Goal: Use online tool/utility: Utilize a website feature to perform a specific function

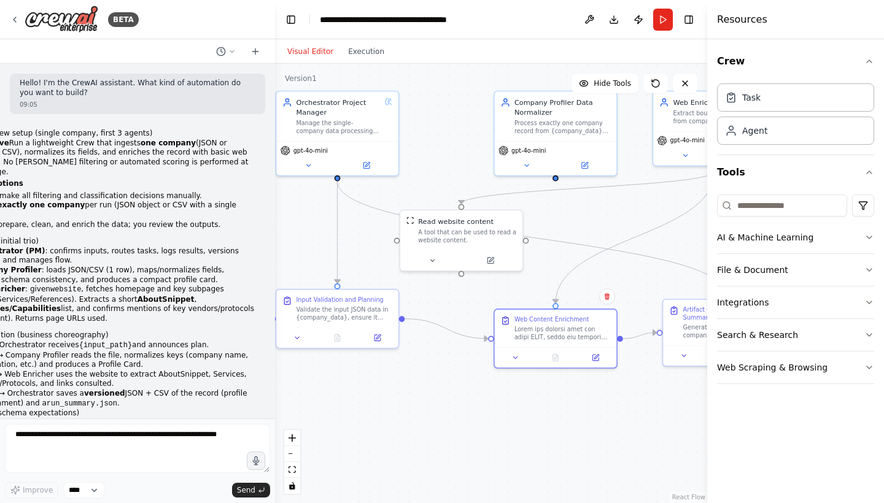
scroll to position [5635, 0]
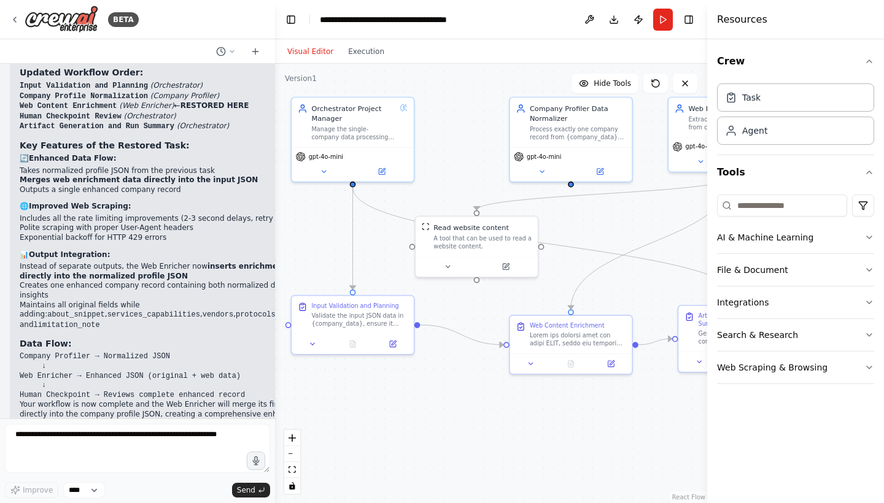
drag, startPoint x: 546, startPoint y: 428, endPoint x: 561, endPoint y: 434, distance: 16.5
click at [561, 434] on div ".deletable-edge-delete-btn { width: 20px; height: 20px; border: 0px solid #ffff…" at bounding box center [491, 283] width 432 height 439
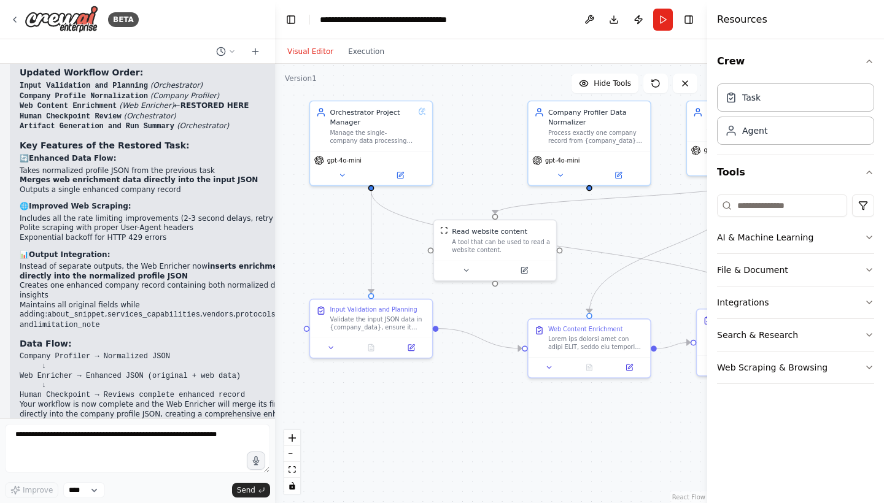
drag, startPoint x: 561, startPoint y: 434, endPoint x: 579, endPoint y: 438, distance: 18.8
click at [579, 438] on div ".deletable-edge-delete-btn { width: 20px; height: 20px; border: 0px solid #ffff…" at bounding box center [491, 283] width 432 height 439
click at [663, 23] on button "Run" at bounding box center [663, 20] width 20 height 22
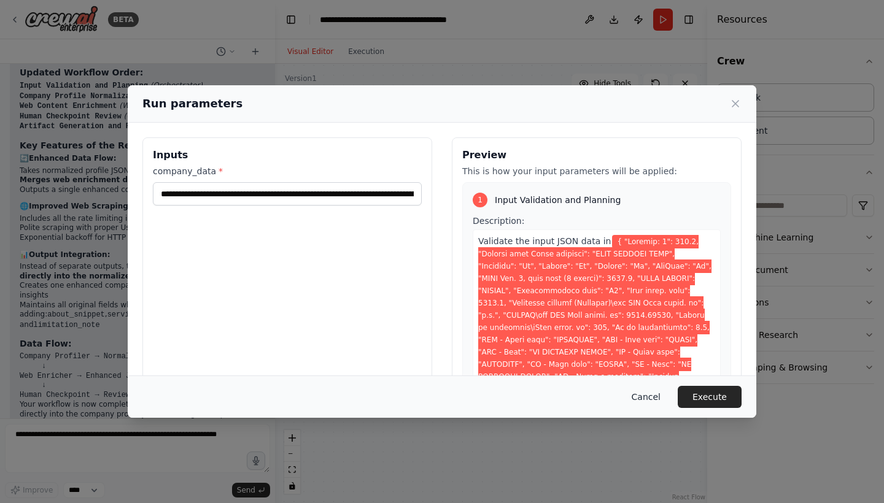
click at [649, 396] on button "Cancel" at bounding box center [646, 397] width 48 height 22
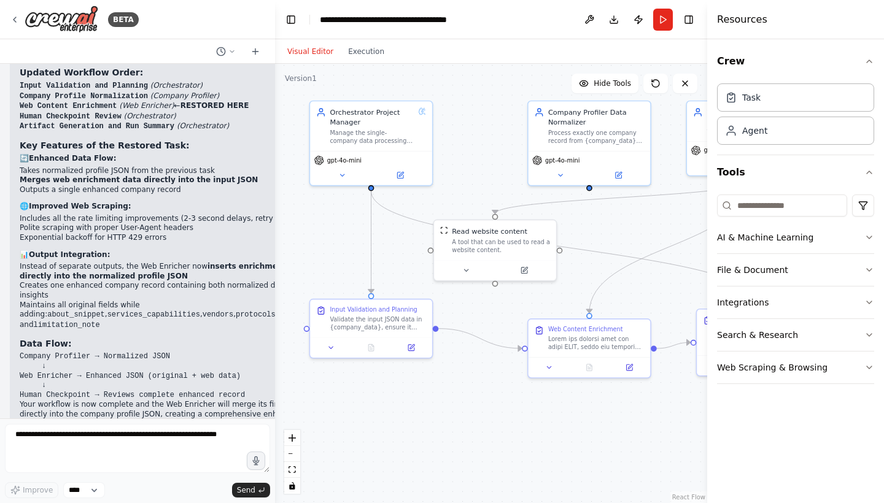
click at [617, 406] on div ".deletable-edge-delete-btn { width: 20px; height: 20px; border: 0px solid #ffff…" at bounding box center [491, 283] width 432 height 439
click at [374, 58] on button "Execution" at bounding box center [366, 51] width 51 height 15
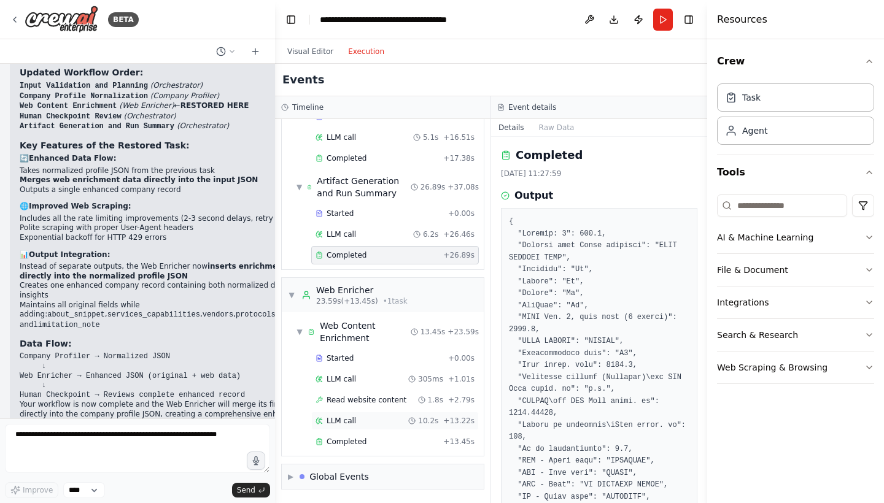
scroll to position [90, 0]
click at [343, 442] on span "Completed" at bounding box center [346, 442] width 40 height 10
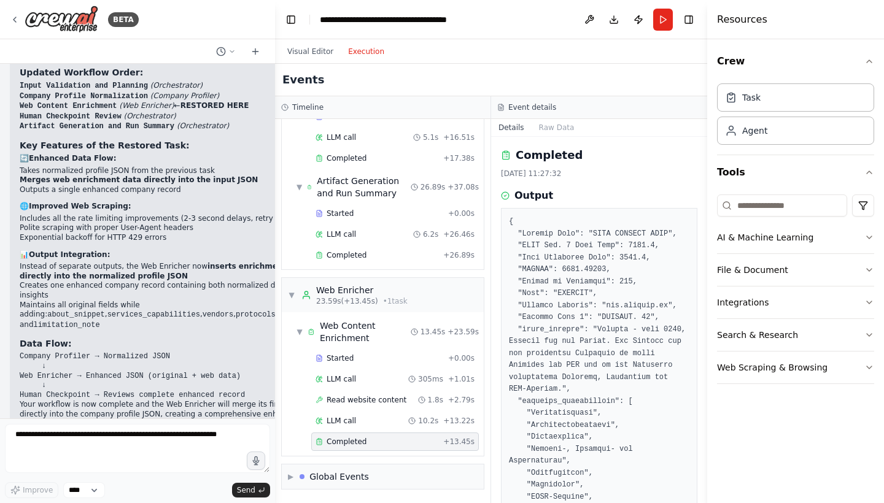
scroll to position [0, 0]
click at [299, 55] on button "Visual Editor" at bounding box center [310, 51] width 61 height 15
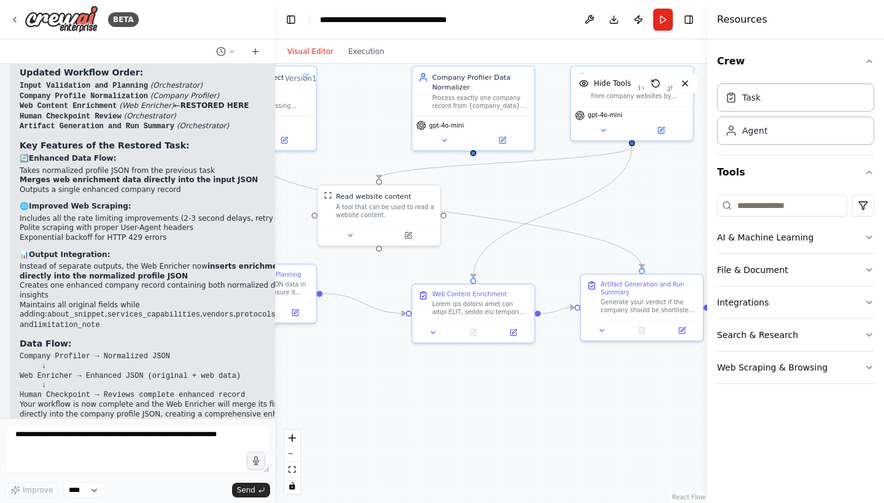
drag, startPoint x: 657, startPoint y: 296, endPoint x: 541, endPoint y: 261, distance: 121.1
click at [541, 261] on div ".deletable-edge-delete-btn { width: 20px; height: 20px; border: 0px solid #ffff…" at bounding box center [491, 283] width 432 height 439
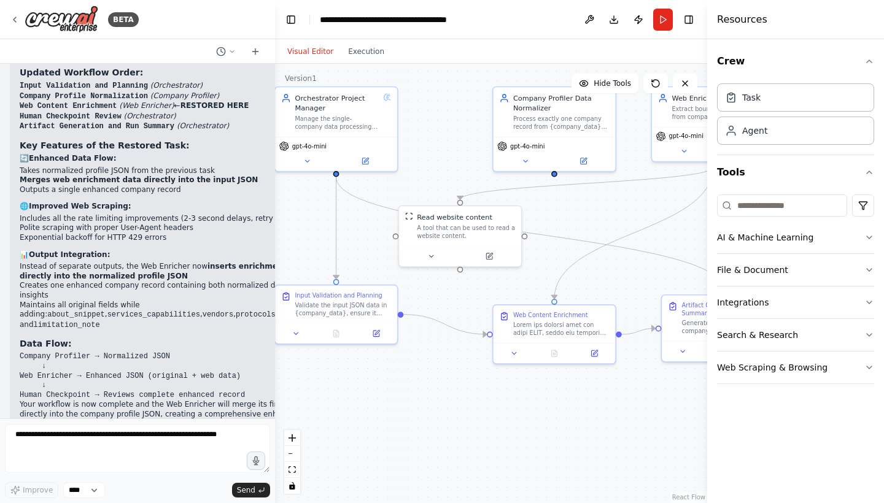
drag, startPoint x: 530, startPoint y: 263, endPoint x: 611, endPoint y: 284, distance: 83.6
click at [611, 284] on div ".deletable-edge-delete-btn { width: 20px; height: 20px; border: 0px solid #ffff…" at bounding box center [491, 283] width 432 height 439
click at [595, 353] on icon at bounding box center [594, 352] width 6 height 6
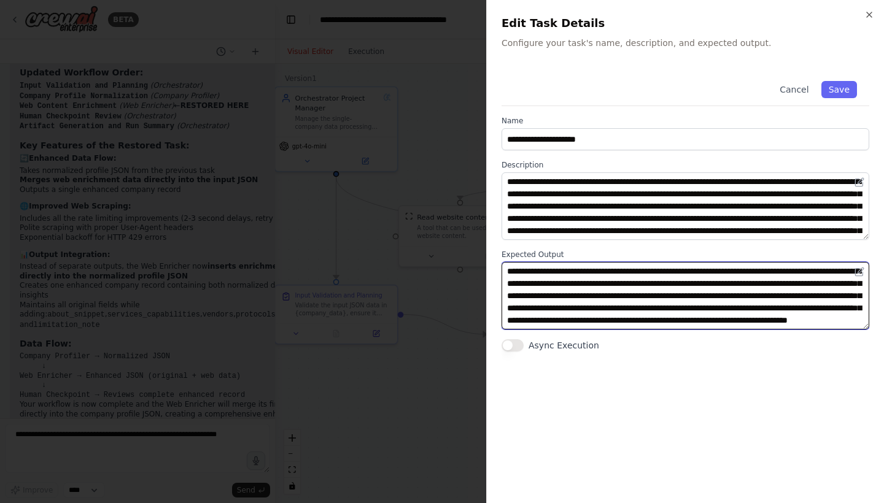
click at [612, 285] on textarea "**********" at bounding box center [685, 296] width 368 height 68
click at [554, 309] on textarea "**********" at bounding box center [685, 296] width 368 height 68
type textarea "**********"
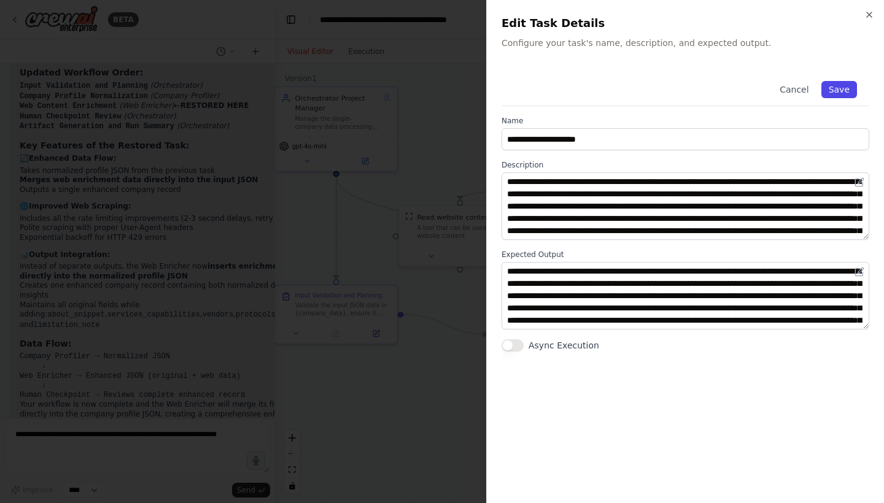
click at [841, 91] on button "Save" at bounding box center [839, 89] width 36 height 17
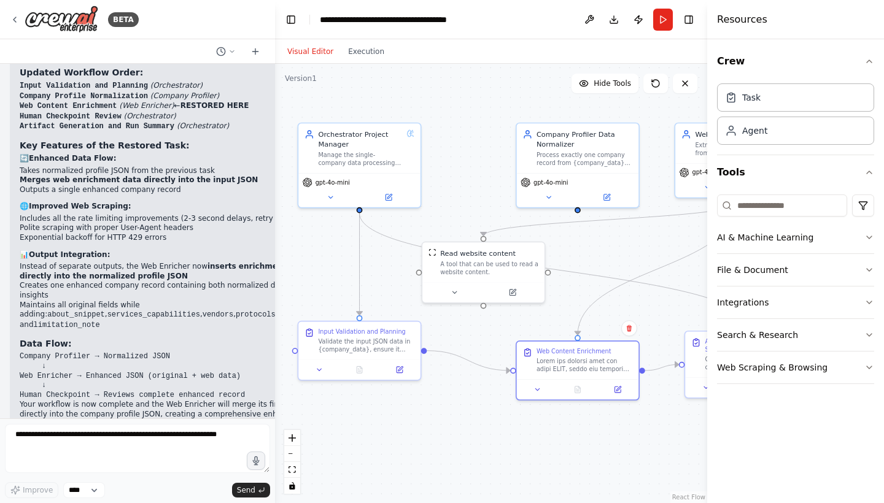
drag, startPoint x: 455, startPoint y: 296, endPoint x: 479, endPoint y: 332, distance: 43.1
click at [479, 332] on div ".deletable-edge-delete-btn { width: 20px; height: 20px; border: 0px solid #ffff…" at bounding box center [491, 283] width 432 height 439
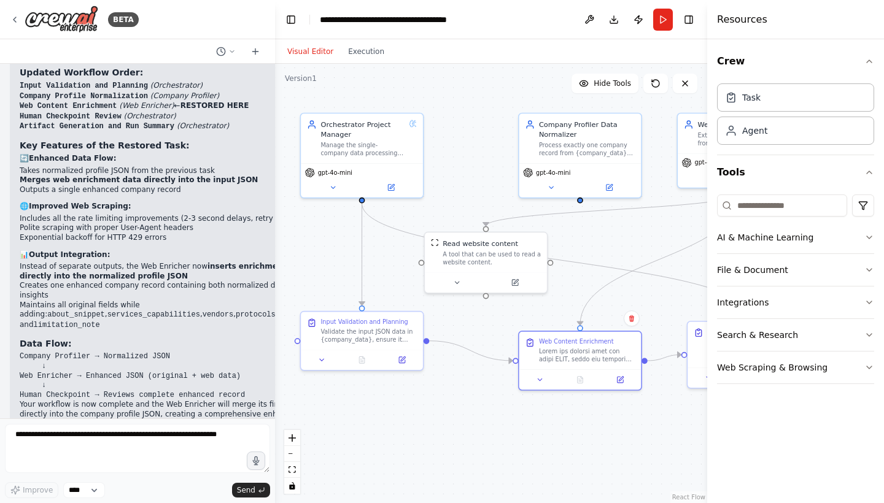
drag, startPoint x: 457, startPoint y: 177, endPoint x: 460, endPoint y: 168, distance: 10.1
click at [460, 168] on div ".deletable-edge-delete-btn { width: 20px; height: 20px; border: 0px solid #ffff…" at bounding box center [491, 283] width 432 height 439
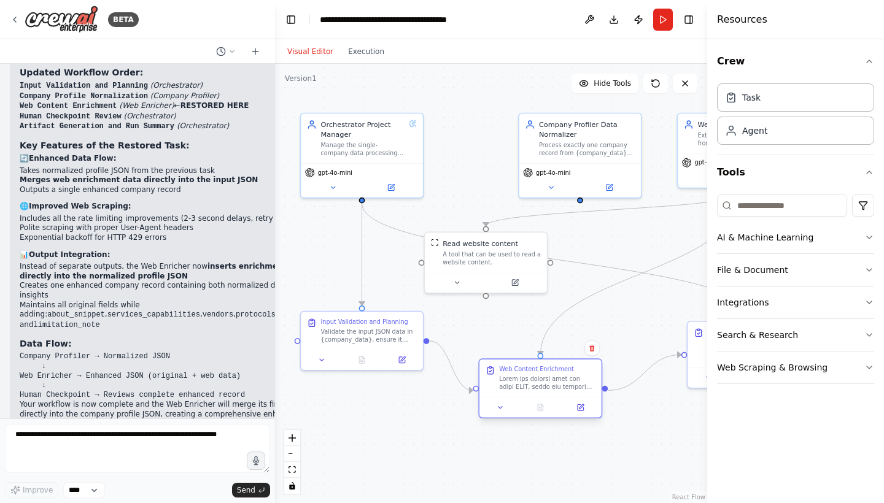
drag, startPoint x: 563, startPoint y: 366, endPoint x: 527, endPoint y: 393, distance: 45.5
click at [527, 393] on div "Web Content Enrichment" at bounding box center [540, 378] width 122 height 37
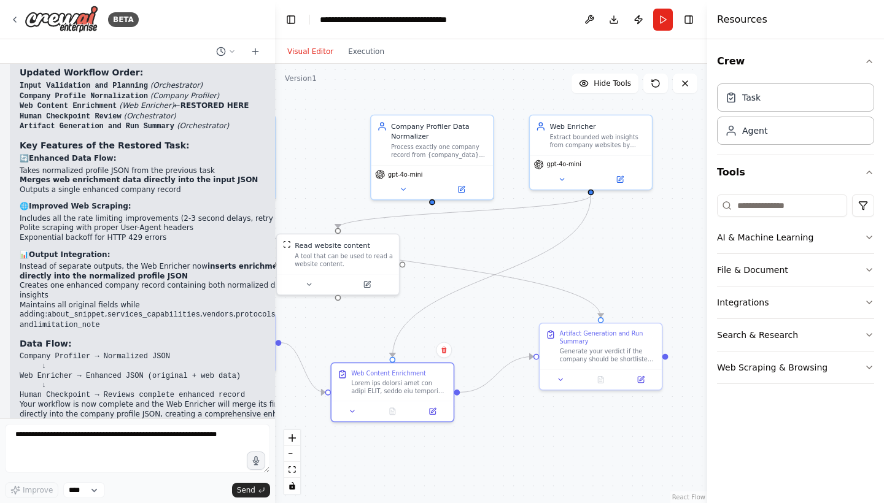
drag, startPoint x: 654, startPoint y: 413, endPoint x: 506, endPoint y: 415, distance: 147.9
click at [506, 415] on div ".deletable-edge-delete-btn { width: 20px; height: 20px; border: 0px solid #ffff…" at bounding box center [491, 283] width 432 height 439
drag, startPoint x: 577, startPoint y: 348, endPoint x: 537, endPoint y: 351, distance: 40.6
click at [537, 351] on div "Generate your verdict if the company should be shortlisted to building automati…" at bounding box center [568, 353] width 96 height 16
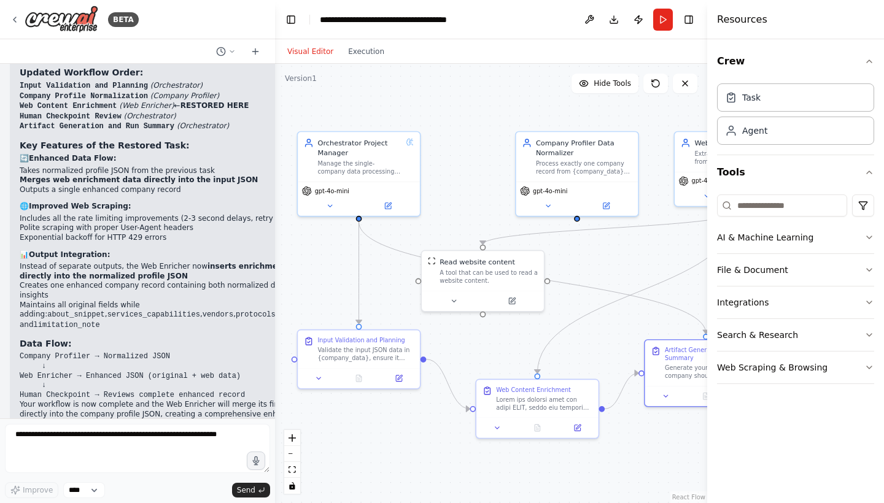
drag, startPoint x: 484, startPoint y: 427, endPoint x: 629, endPoint y: 444, distance: 145.8
click at [629, 444] on div ".deletable-edge-delete-btn { width: 20px; height: 20px; border: 0px solid #ffff…" at bounding box center [491, 283] width 432 height 439
click at [666, 17] on button "Run" at bounding box center [663, 20] width 20 height 22
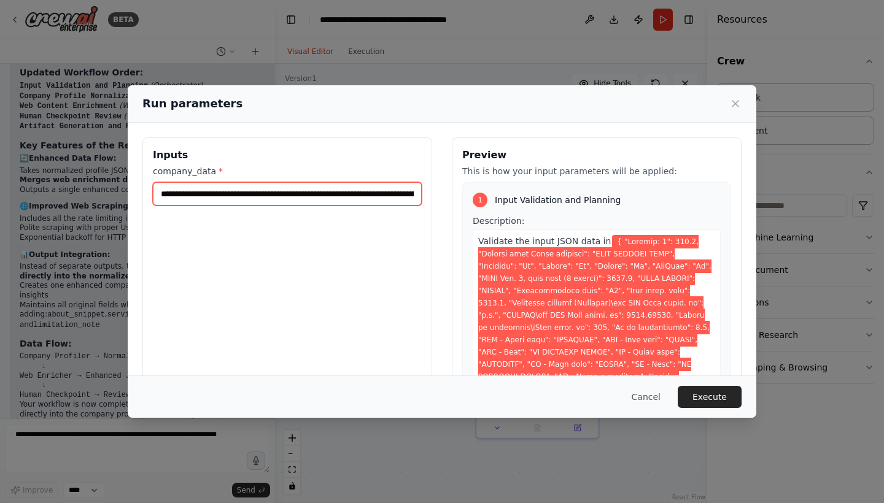
click at [342, 190] on input "company_data *" at bounding box center [287, 193] width 269 height 23
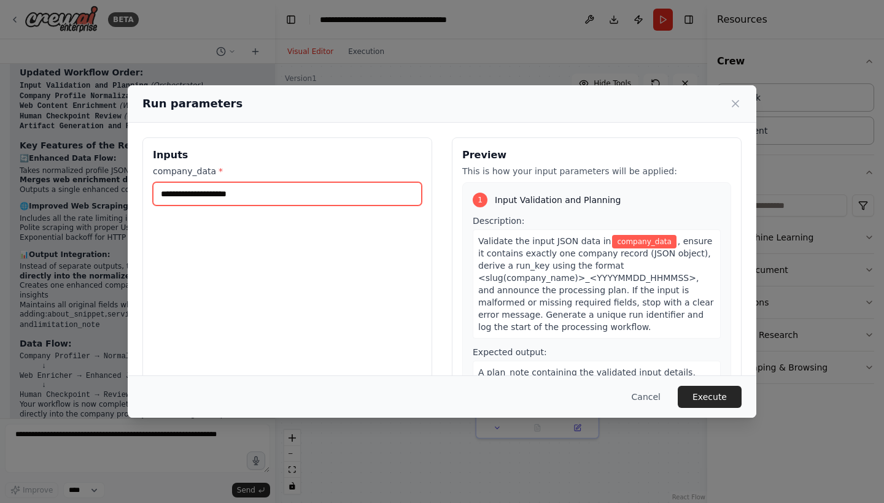
paste input "**********"
type input "**********"
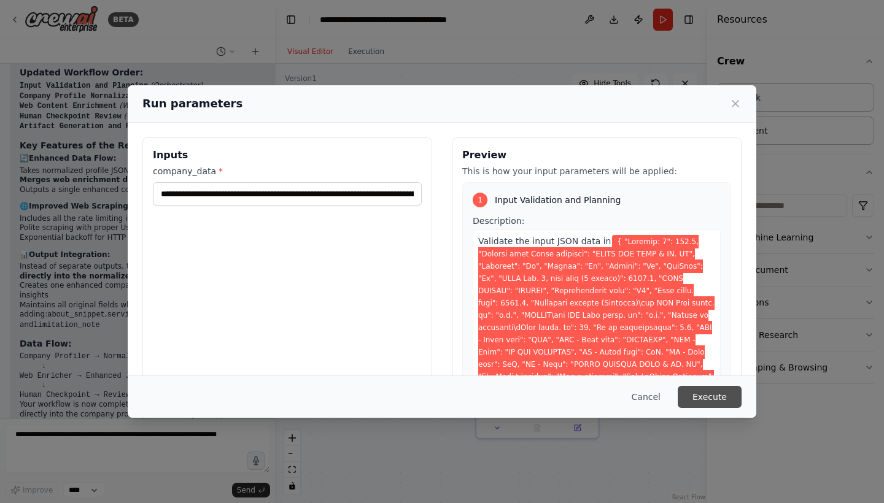
click at [706, 404] on button "Execute" at bounding box center [709, 397] width 64 height 22
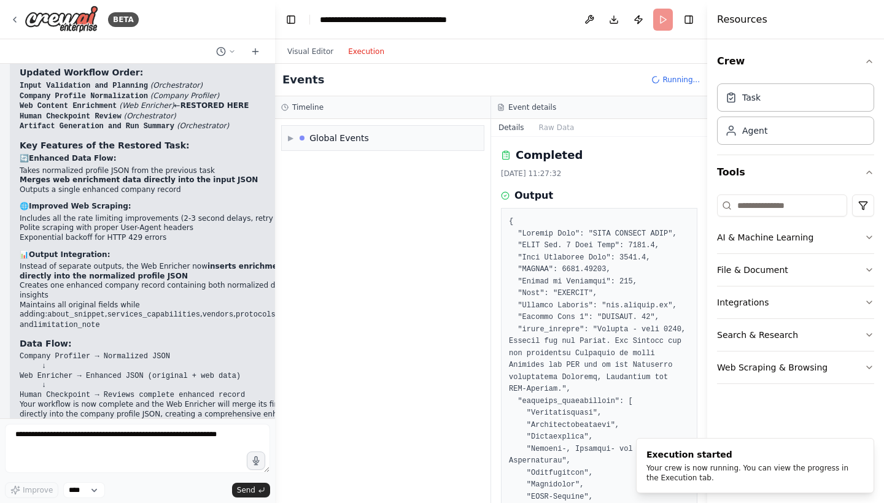
click at [365, 55] on button "Execution" at bounding box center [366, 51] width 51 height 15
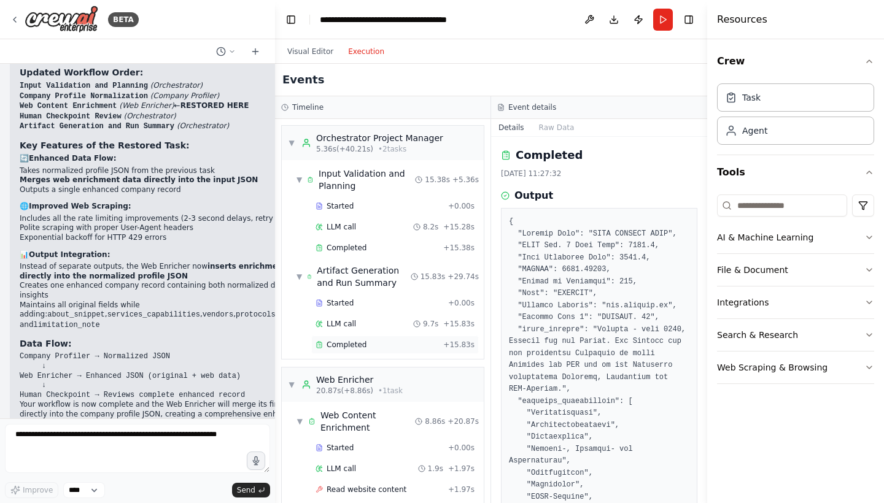
click at [348, 344] on span "Completed" at bounding box center [346, 345] width 40 height 10
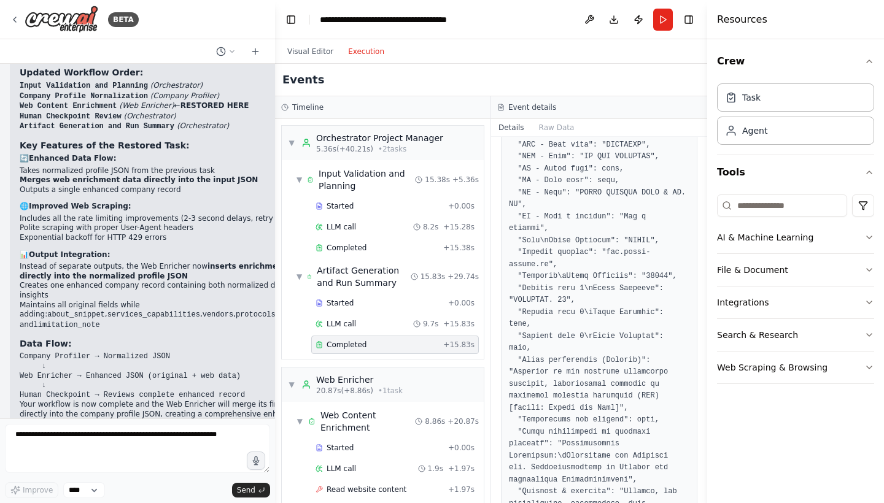
scroll to position [320, 0]
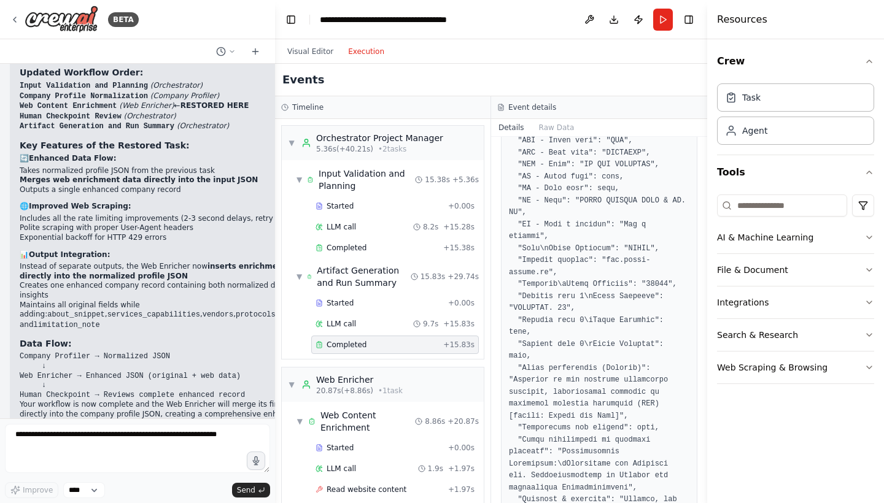
click at [511, 134] on button "Details" at bounding box center [511, 127] width 41 height 17
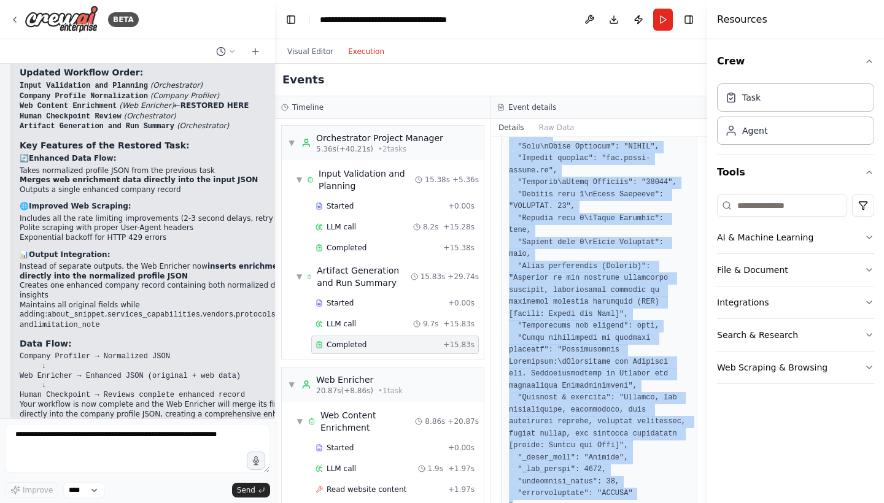
scroll to position [440, 0]
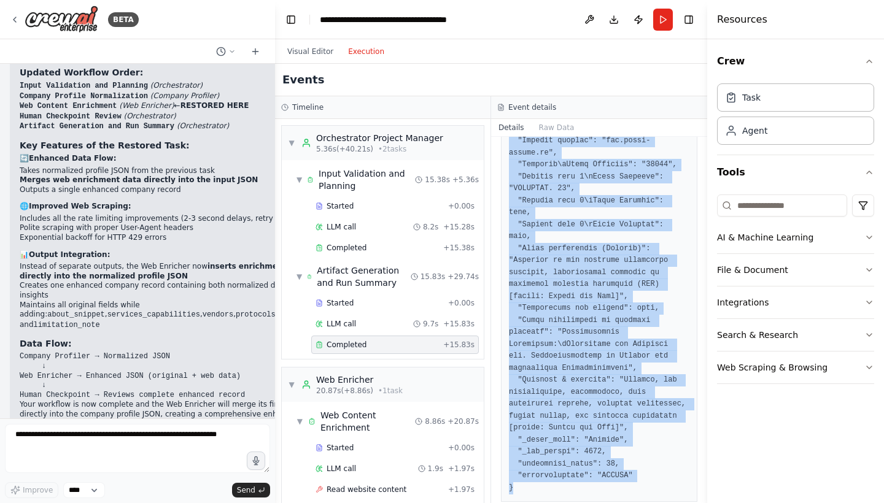
drag, startPoint x: 508, startPoint y: 222, endPoint x: 576, endPoint y: 471, distance: 257.7
click at [576, 471] on div at bounding box center [599, 135] width 196 height 734
copy pre "{ "Unnamed: 0": 660.0, "Company name Latin alphabet": "[PERSON_NAME] TGS GMBH &…"
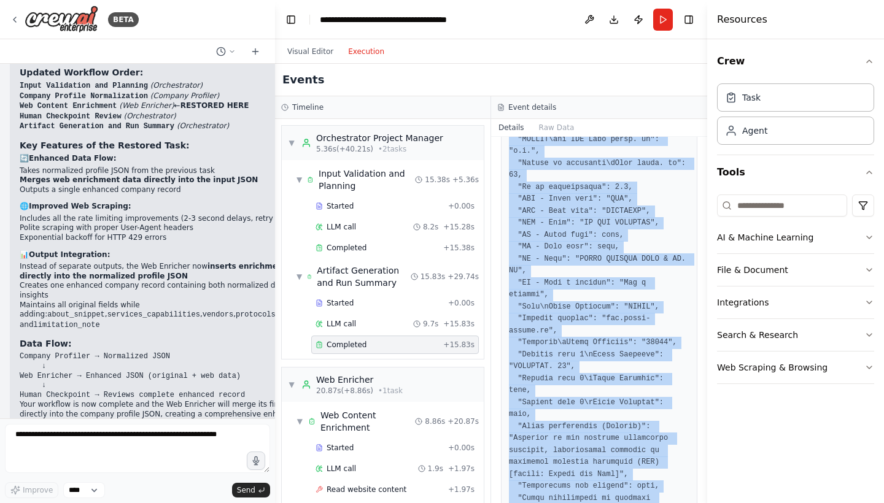
scroll to position [262, 0]
click at [612, 308] on pre at bounding box center [599, 313] width 180 height 718
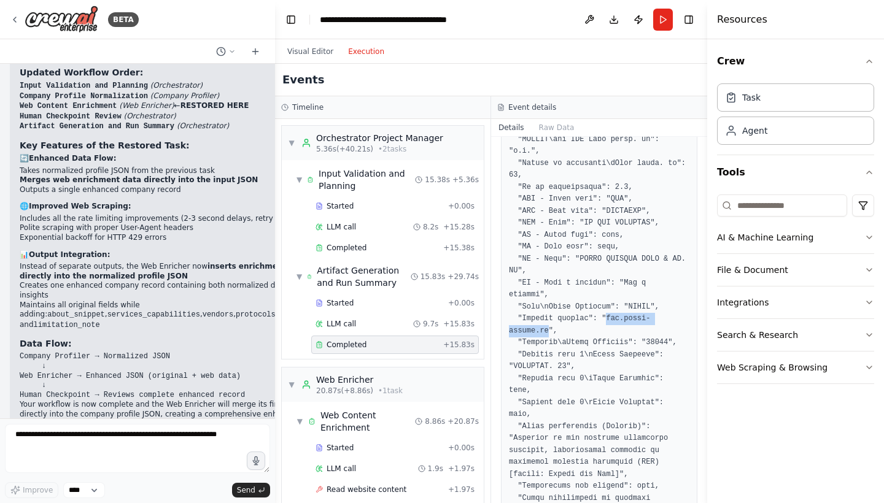
drag, startPoint x: 609, startPoint y: 310, endPoint x: 550, endPoint y: 325, distance: 60.1
click at [550, 325] on pre at bounding box center [599, 313] width 180 height 718
copy pre "[DOMAIN_NAME][PERSON_NAME]"
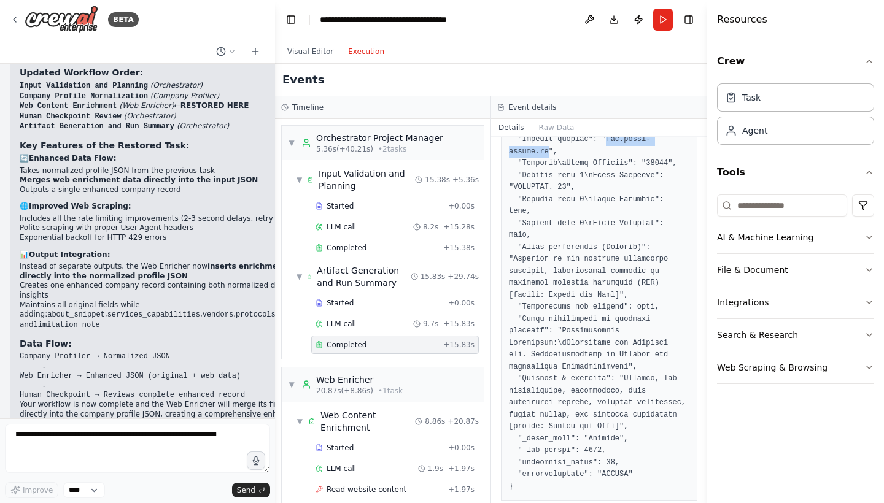
scroll to position [440, 0]
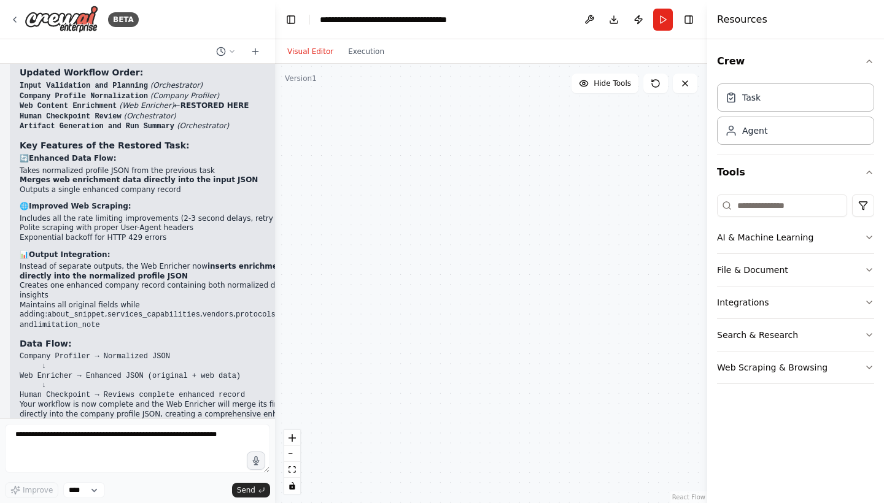
click at [313, 52] on button "Visual Editor" at bounding box center [310, 51] width 61 height 15
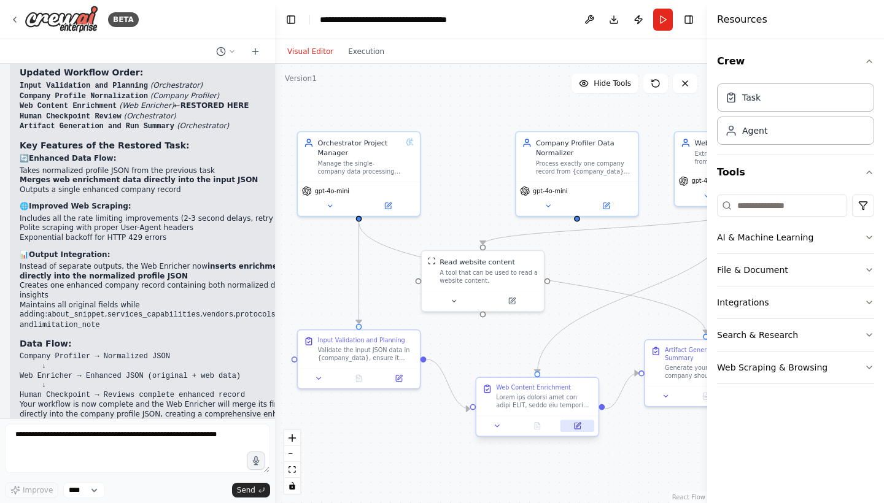
click at [578, 430] on icon at bounding box center [577, 426] width 8 height 8
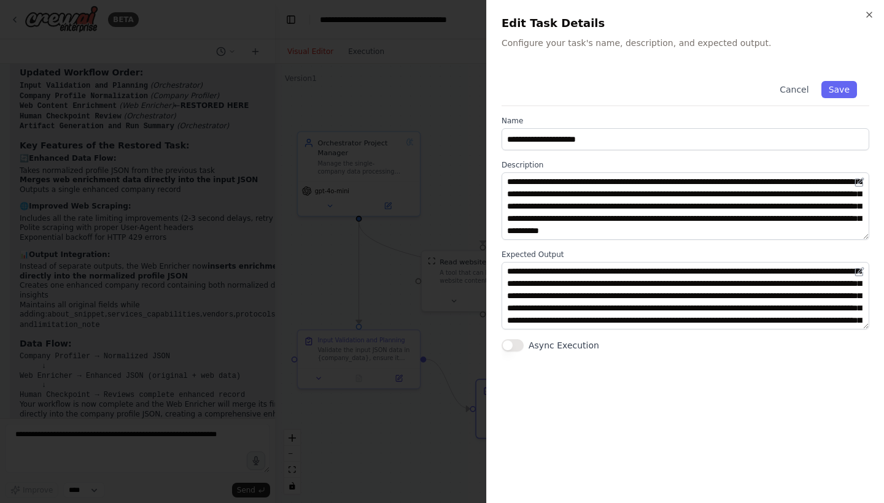
scroll to position [0, 0]
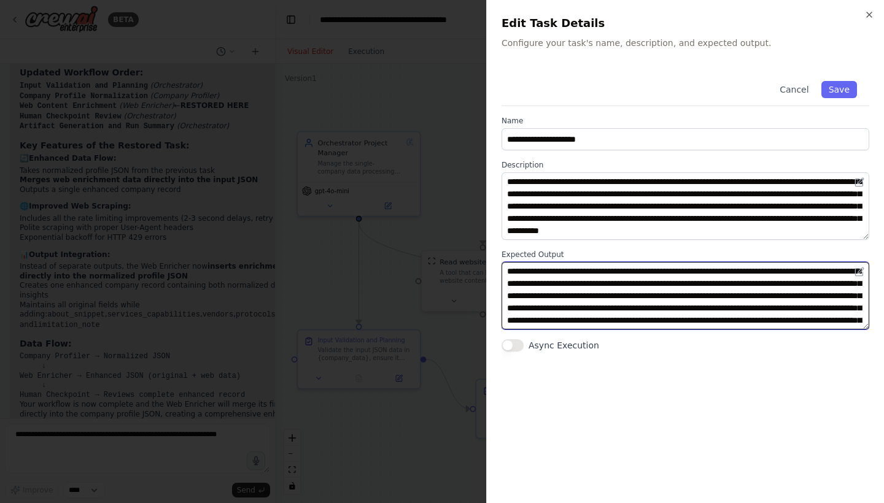
click at [681, 280] on textarea "**********" at bounding box center [685, 296] width 368 height 68
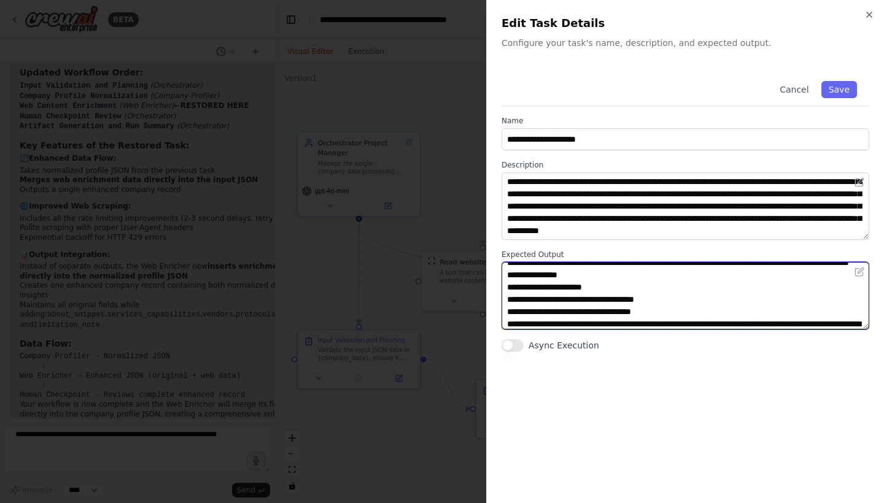
scroll to position [48, 0]
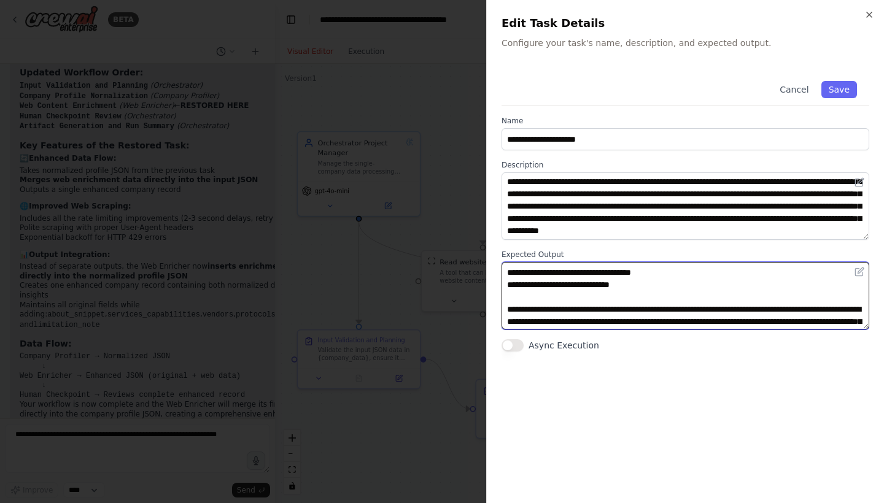
click at [628, 296] on textarea "**********" at bounding box center [685, 296] width 368 height 68
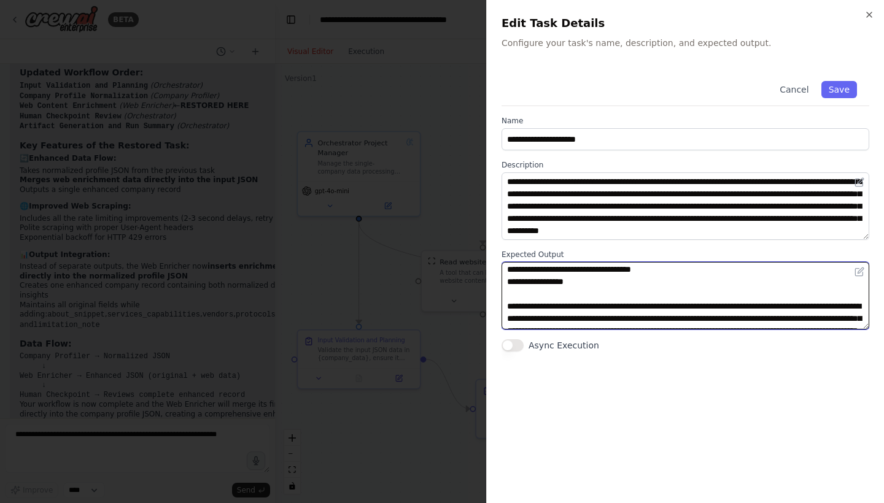
scroll to position [58, 0]
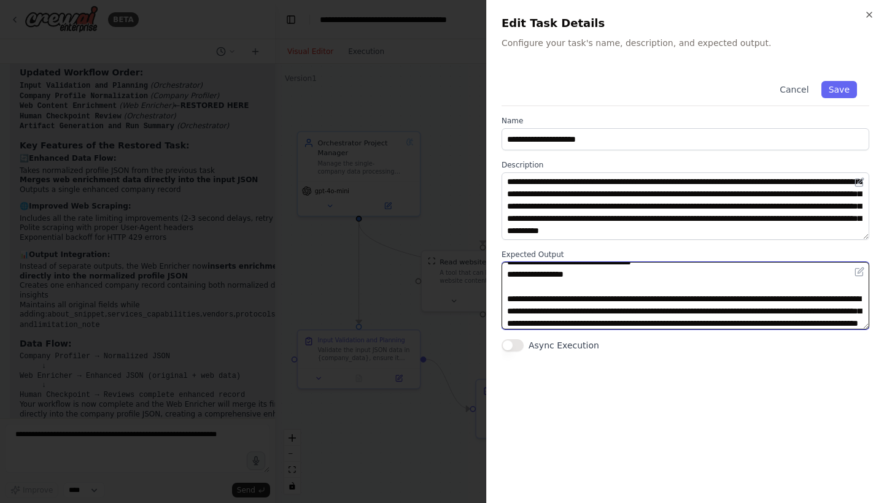
click at [522, 300] on textarea "**********" at bounding box center [685, 296] width 368 height 68
click at [509, 311] on textarea "**********" at bounding box center [685, 296] width 368 height 68
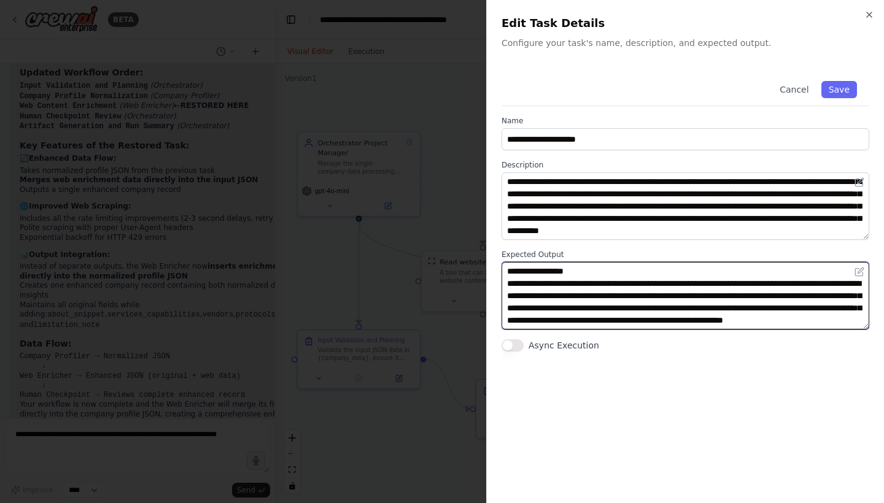
scroll to position [86, 0]
click at [678, 282] on textarea "**********" at bounding box center [685, 296] width 368 height 68
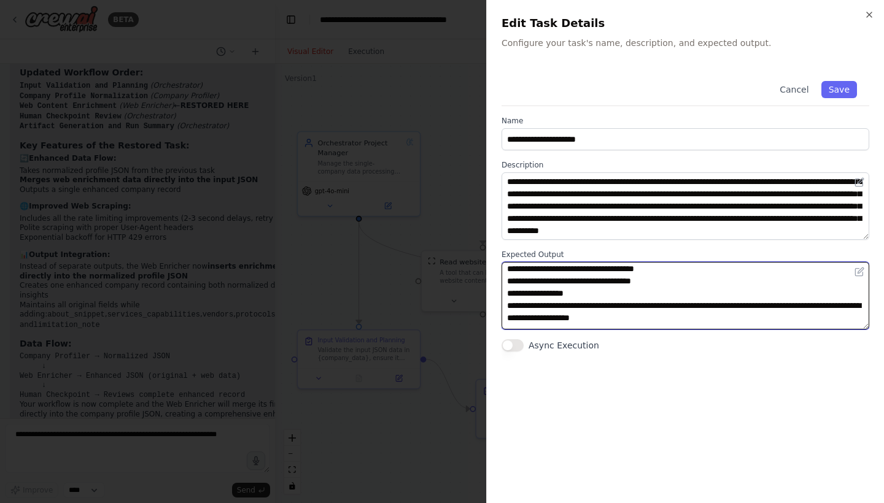
scroll to position [42, 0]
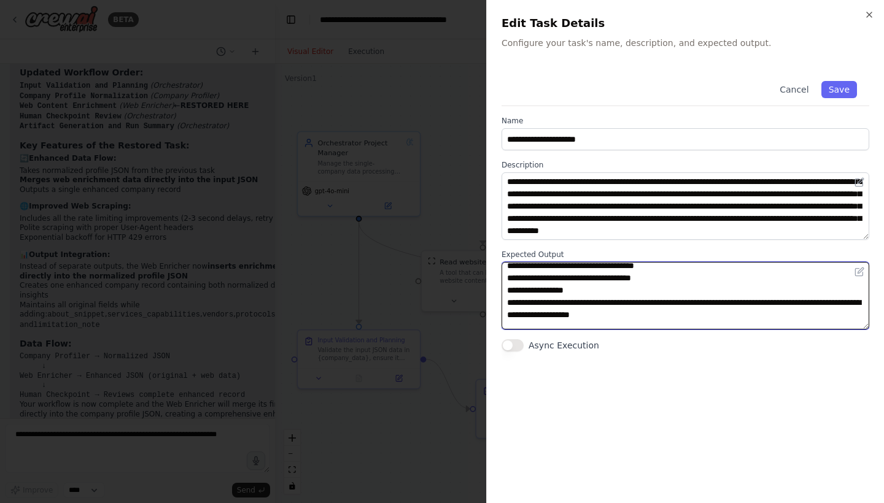
click at [521, 280] on textarea "**********" at bounding box center [685, 296] width 368 height 68
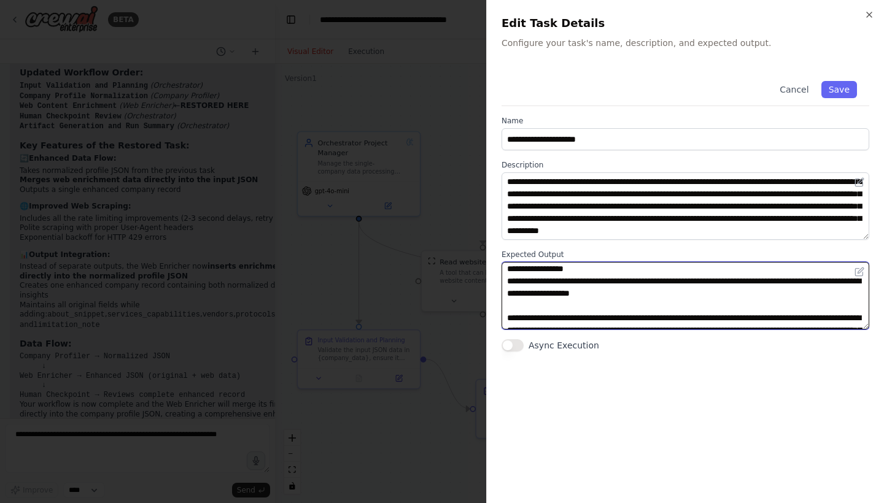
scroll to position [64, 0]
click at [770, 292] on textarea "**********" at bounding box center [685, 296] width 368 height 68
type textarea "**********"
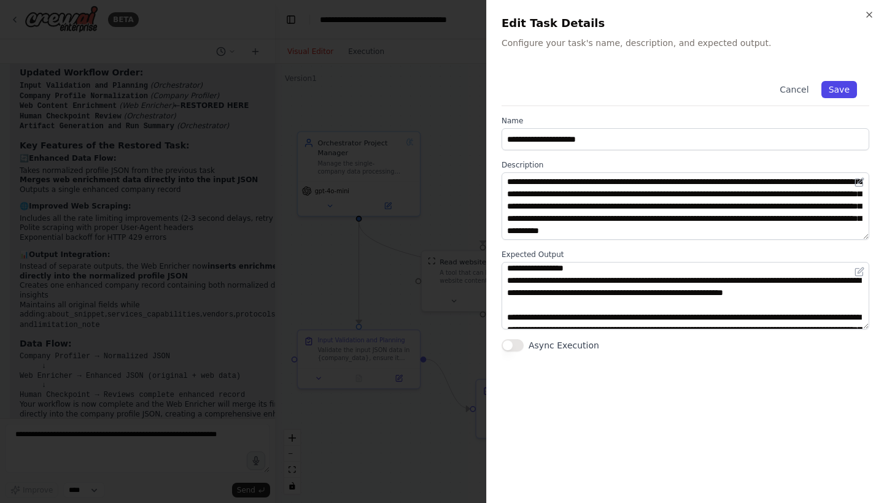
click at [841, 87] on button "Save" at bounding box center [839, 89] width 36 height 17
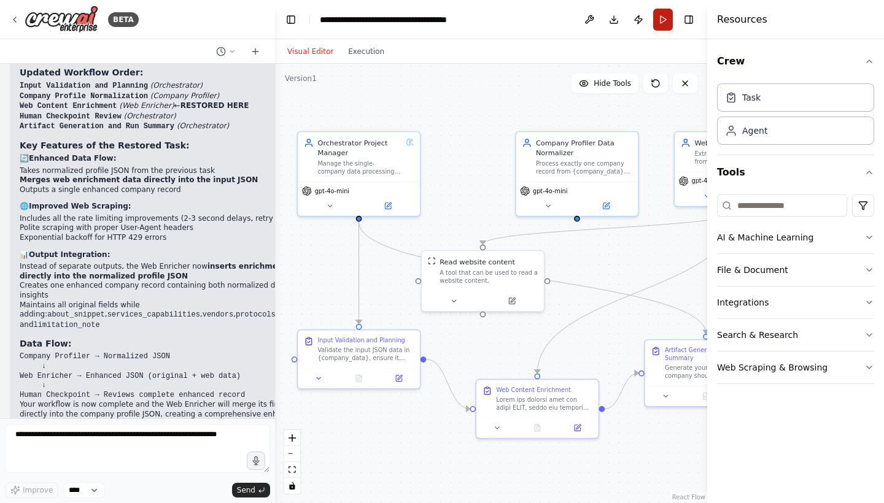
click at [663, 20] on button "Run" at bounding box center [663, 20] width 20 height 22
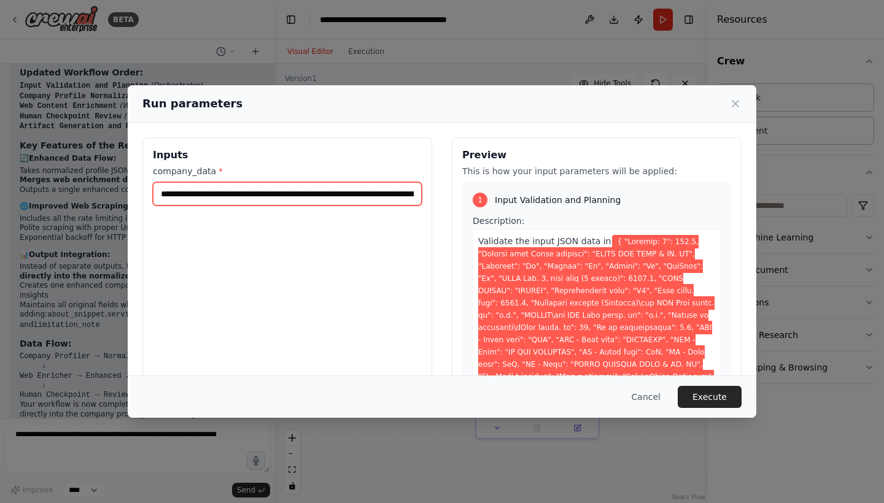
click at [321, 193] on input "company_data *" at bounding box center [287, 193] width 269 height 23
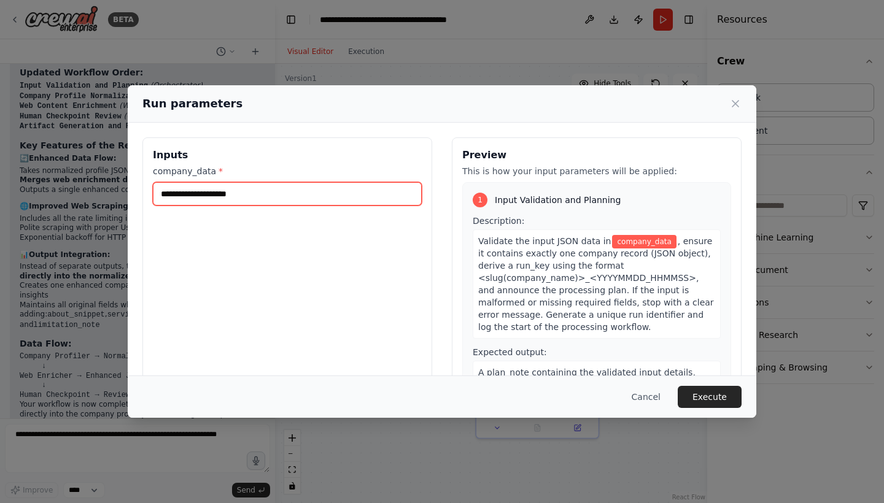
paste input "**********"
type input "**********"
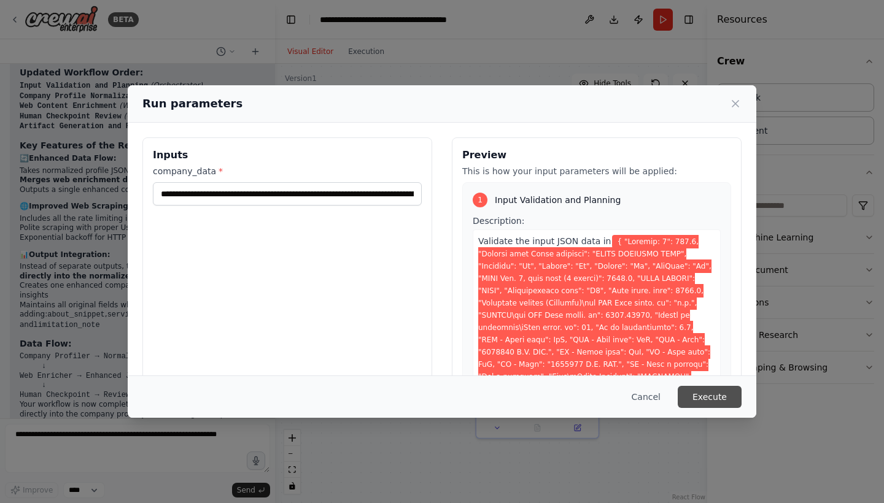
click at [712, 394] on button "Execute" at bounding box center [709, 397] width 64 height 22
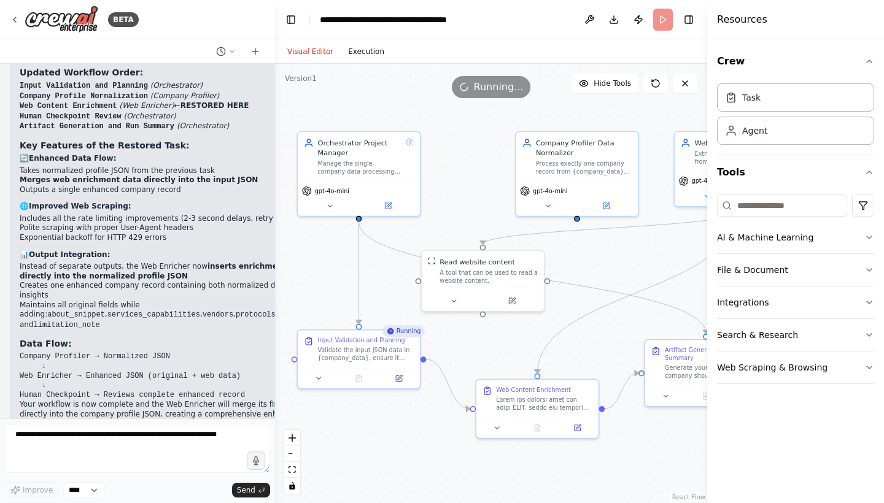
click at [367, 52] on button "Execution" at bounding box center [366, 51] width 51 height 15
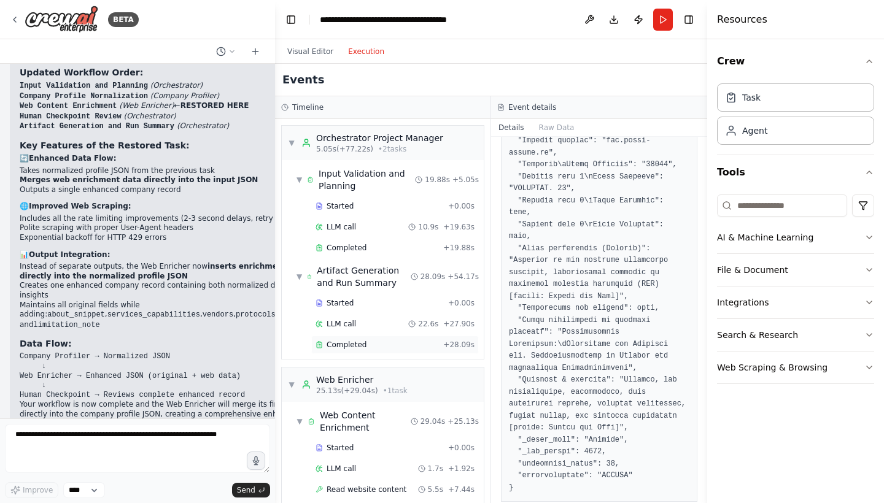
click at [363, 347] on span "Completed" at bounding box center [346, 345] width 40 height 10
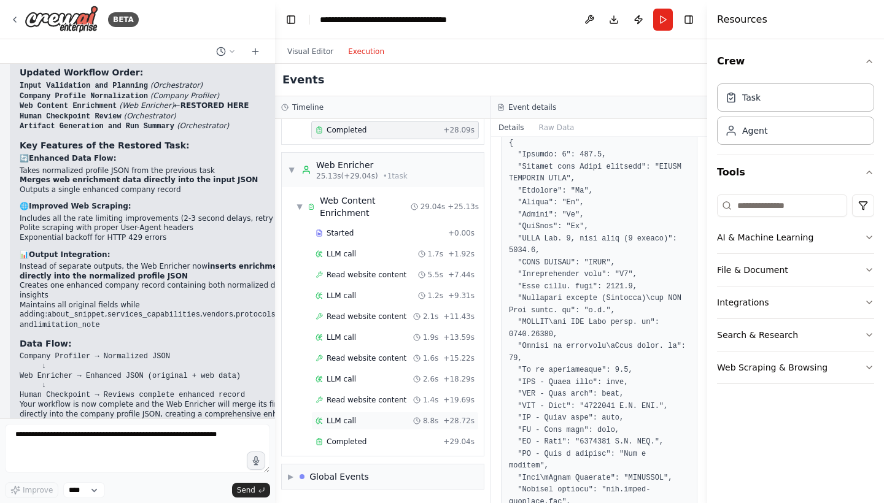
scroll to position [215, 0]
click at [353, 443] on span "Completed" at bounding box center [346, 442] width 40 height 10
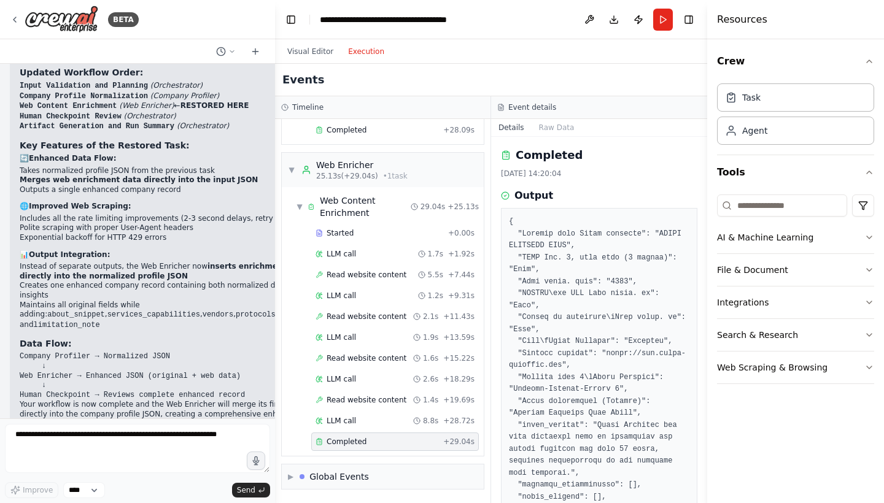
scroll to position [0, 0]
